Goal: Information Seeking & Learning: Find specific fact

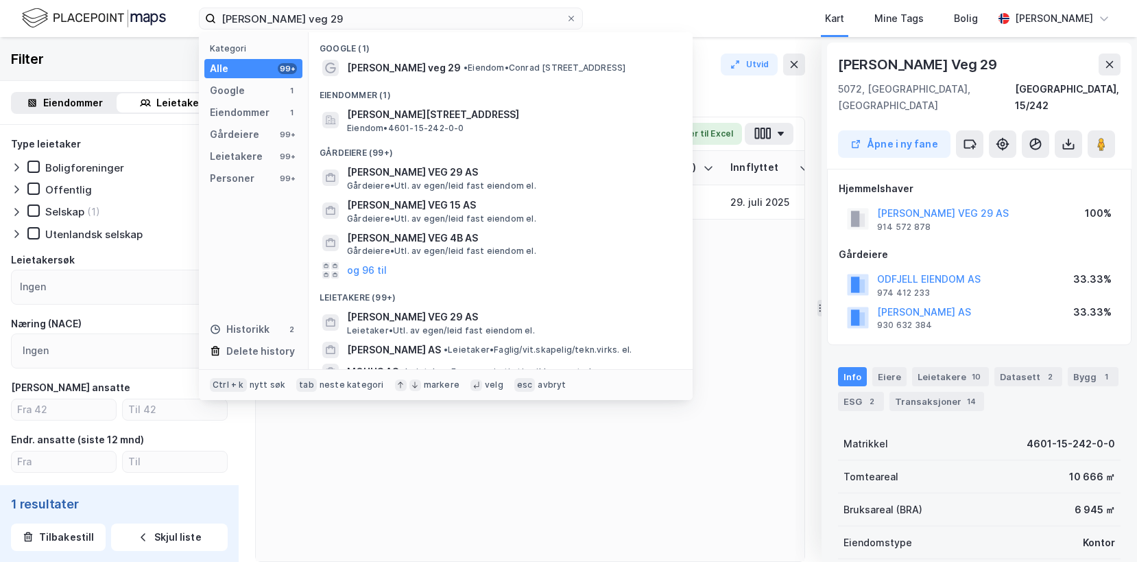
click at [193, 16] on div "[PERSON_NAME] veg 29 Kategori Alle 99+ Google 1 Eiendommer 1 Gårdeiere 99+ Leie…" at bounding box center [568, 18] width 1137 height 37
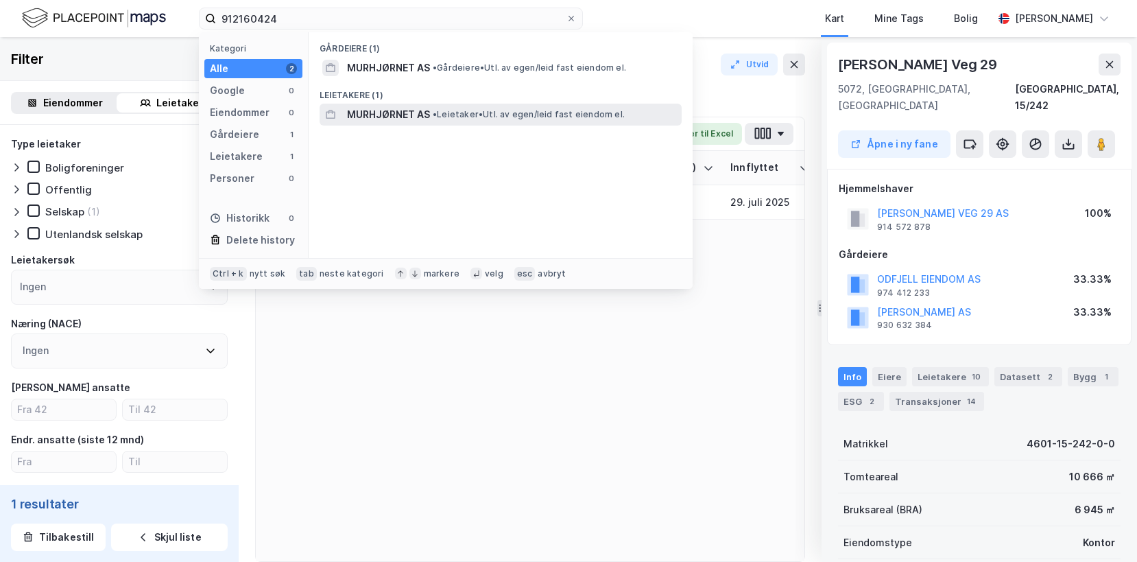
click at [373, 115] on span "MURHJØRNET AS" at bounding box center [388, 114] width 83 height 16
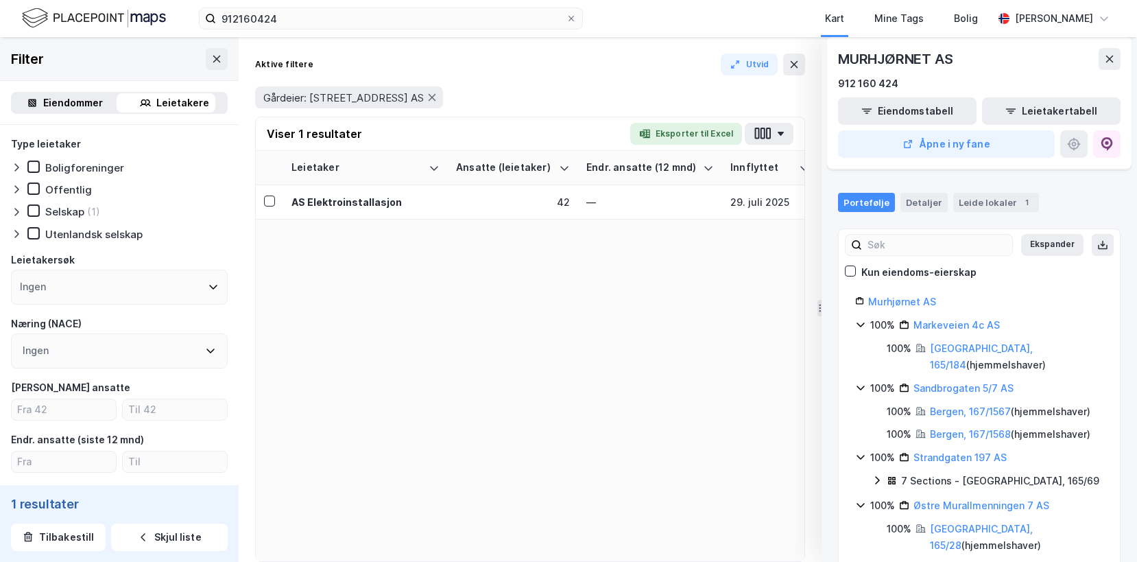
scroll to position [69, 0]
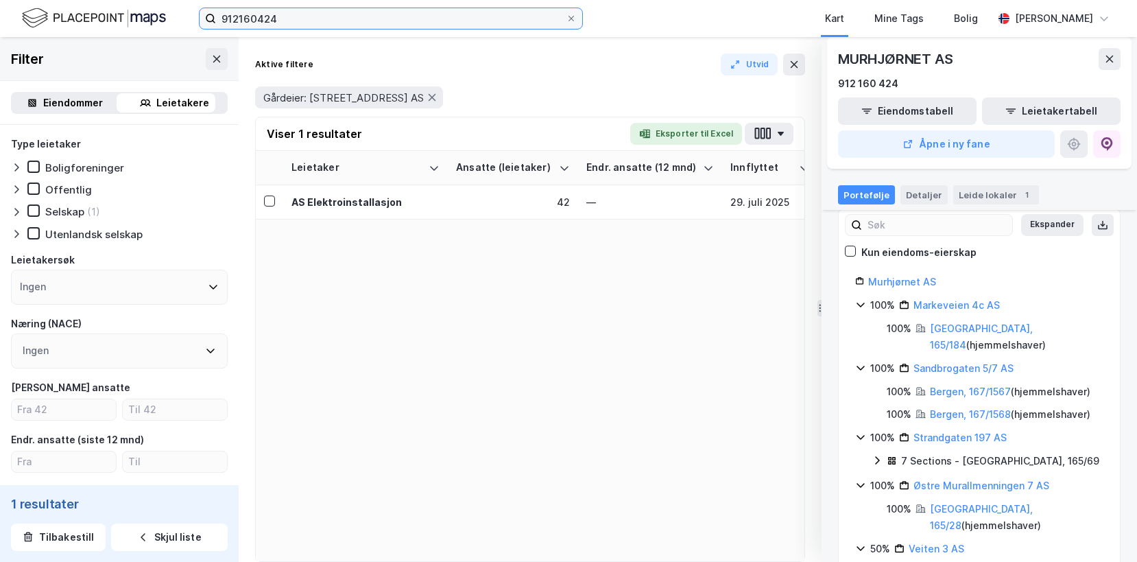
click at [364, 21] on input "912160424" at bounding box center [391, 18] width 350 height 21
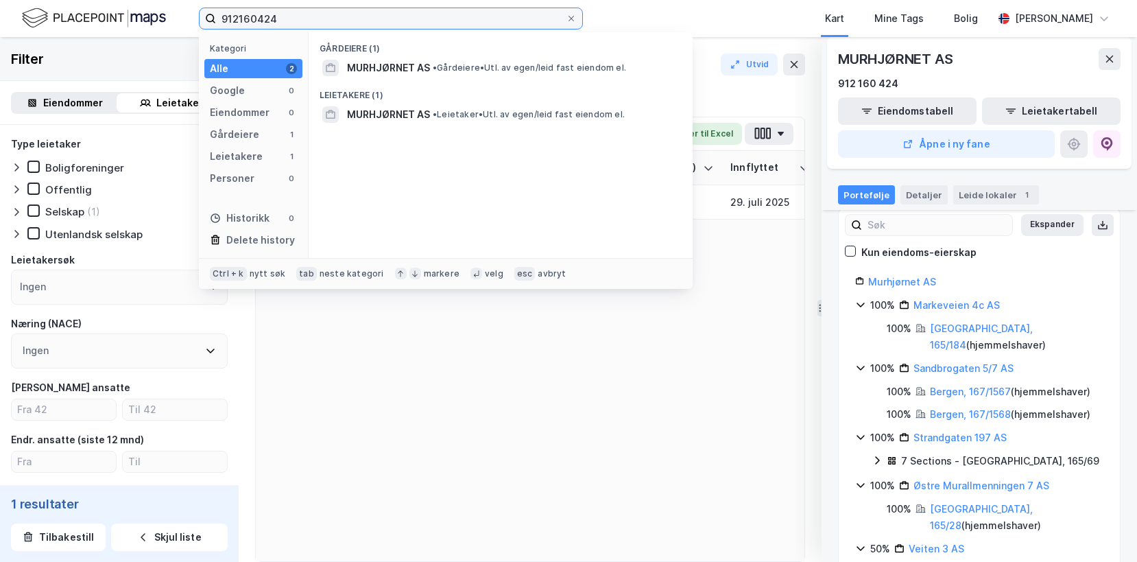
click at [362, 21] on input "912160424" at bounding box center [391, 18] width 350 height 21
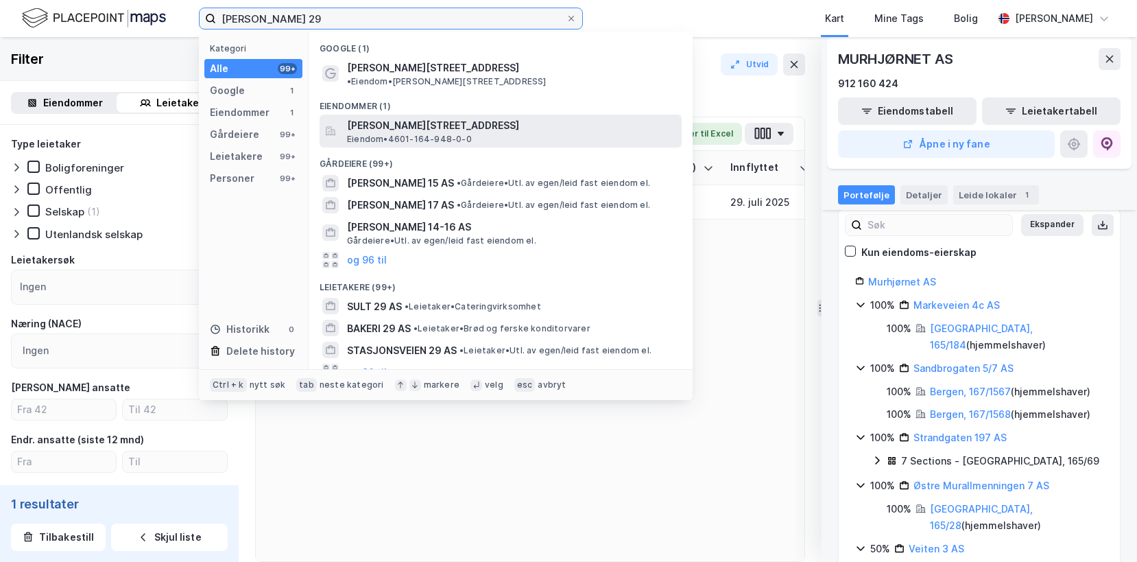
type input "[PERSON_NAME] 29"
click at [391, 117] on span "[PERSON_NAME][STREET_ADDRESS]" at bounding box center [511, 125] width 329 height 16
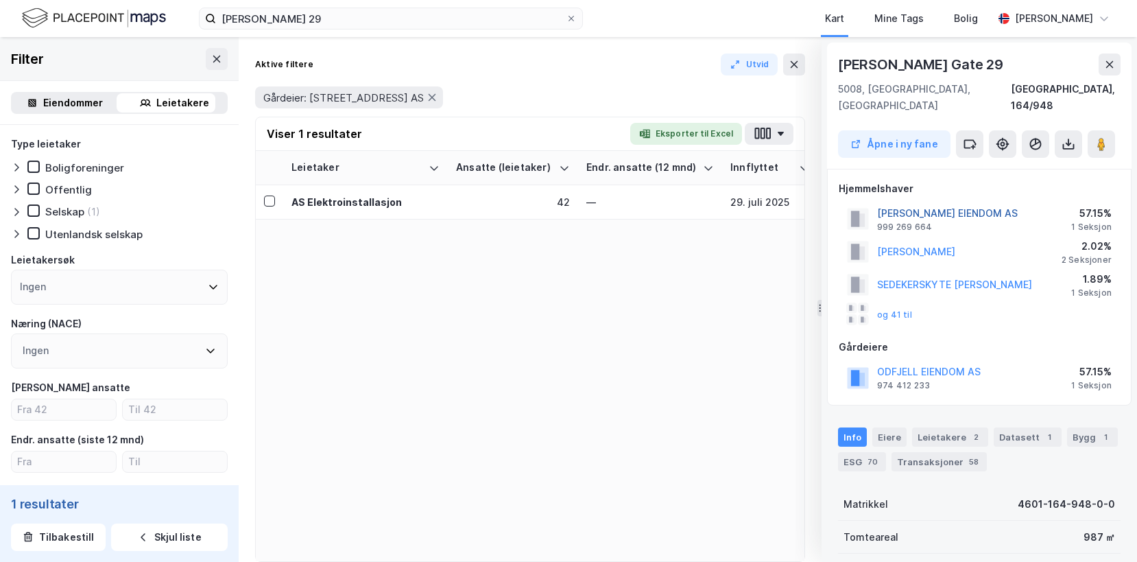
click at [0, 0] on button "[PERSON_NAME] EIENDOM AS" at bounding box center [0, 0] width 0 height 0
